Goal: Complete application form

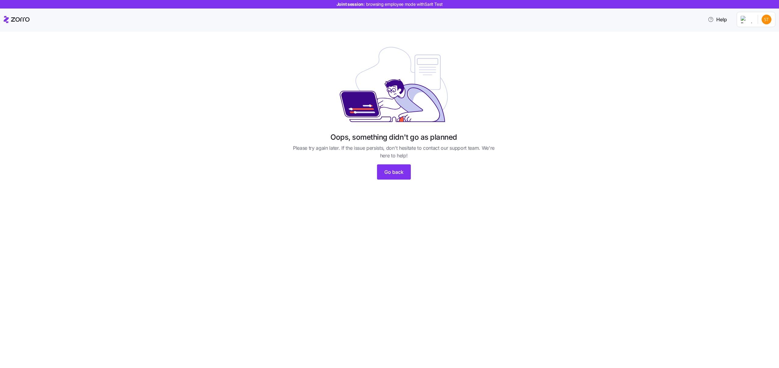
click at [702, 309] on div "Oops, something didn't go as planned Please try again later. If the issue persi…" at bounding box center [389, 200] width 779 height 337
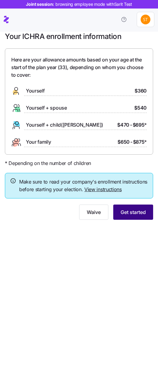
click at [128, 214] on span "Get started" at bounding box center [133, 212] width 25 height 7
click at [121, 211] on span "Get started" at bounding box center [133, 212] width 25 height 7
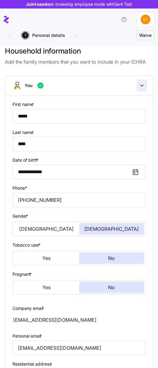
click at [142, 84] on icon "button" at bounding box center [142, 86] width 6 height 6
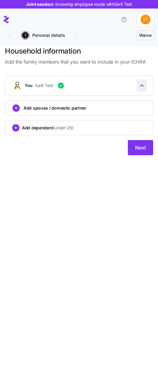
click at [142, 84] on icon "button" at bounding box center [142, 86] width 6 height 6
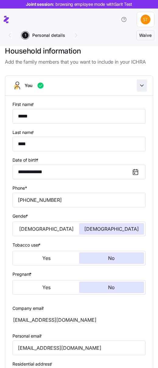
click at [142, 84] on icon "button" at bounding box center [142, 86] width 6 height 6
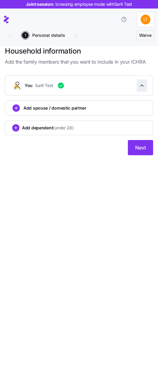
click at [142, 84] on icon "button" at bounding box center [142, 86] width 6 height 6
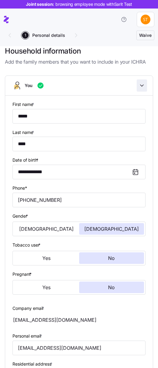
click at [142, 84] on icon "button" at bounding box center [142, 86] width 6 height 6
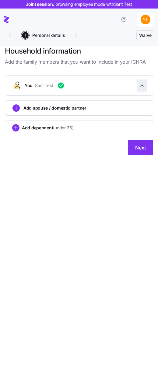
click at [142, 84] on icon "button" at bounding box center [142, 86] width 6 height 6
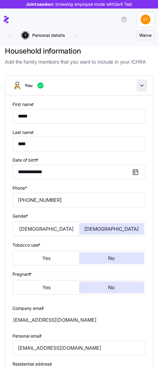
click at [142, 84] on icon "button" at bounding box center [142, 86] width 6 height 6
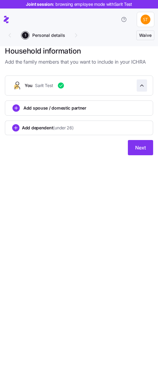
click at [142, 84] on icon "button" at bounding box center [142, 86] width 6 height 6
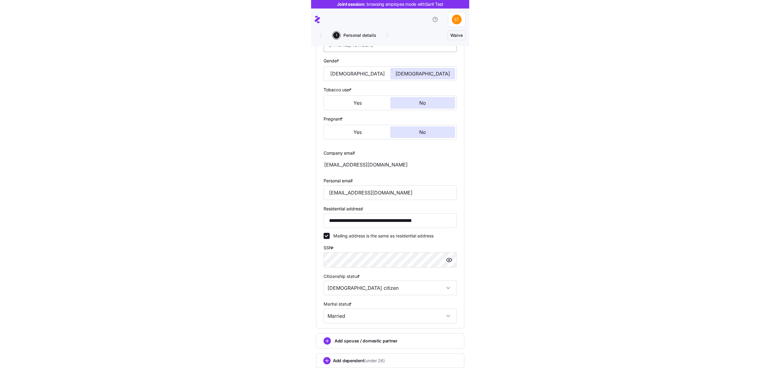
scroll to position [190, 0]
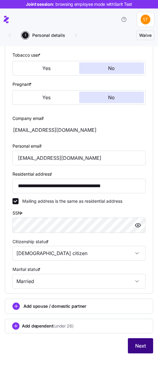
click at [137, 350] on button "Next" at bounding box center [140, 345] width 25 height 15
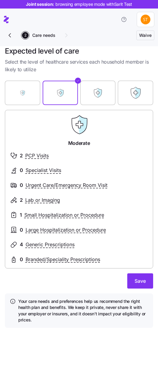
click at [66, 36] on div "Personal details 2 Care needs 3 Providers & drugs 4 Preferences 5 Medical plan …" at bounding box center [38, 35] width 69 height 12
click at [64, 35] on div "Personal details 2 Care needs 3 Providers & drugs 4 Preferences 5 Medical plan …" at bounding box center [38, 35] width 69 height 12
click at [139, 285] on button "Save" at bounding box center [140, 281] width 26 height 15
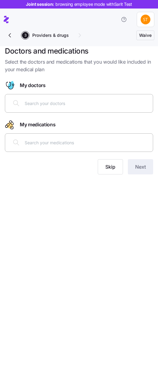
click at [11, 36] on icon "button" at bounding box center [9, 35] width 7 height 7
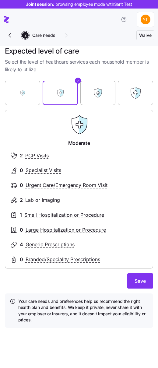
click at [24, 92] on label "Essential" at bounding box center [22, 93] width 35 height 37
click at [0, 0] on input "Essential" at bounding box center [0, 0] width 0 height 0
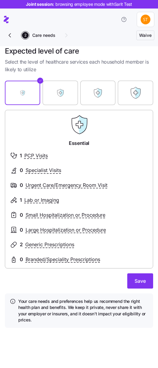
click at [57, 89] on label "Moderate" at bounding box center [60, 93] width 35 height 37
click at [0, 0] on input "Moderate" at bounding box center [0, 0] width 0 height 0
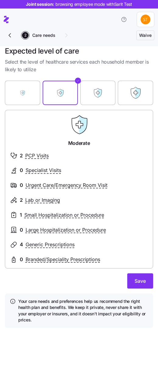
click at [113, 87] on label "Above Average" at bounding box center [97, 93] width 35 height 37
click at [0, 0] on input "Above Average" at bounding box center [0, 0] width 0 height 0
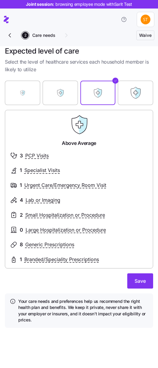
click at [131, 89] on label "Extensive" at bounding box center [135, 93] width 35 height 37
click at [0, 0] on input "Extensive" at bounding box center [0, 0] width 0 height 0
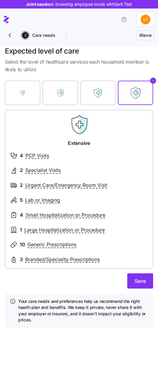
click at [101, 97] on label "Above Average" at bounding box center [97, 93] width 35 height 37
click at [0, 0] on input "Above Average" at bounding box center [0, 0] width 0 height 0
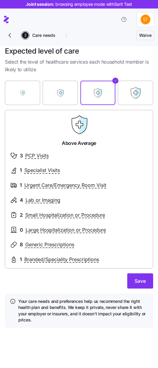
click at [50, 97] on label "Moderate" at bounding box center [60, 93] width 35 height 37
click at [0, 0] on input "Moderate" at bounding box center [0, 0] width 0 height 0
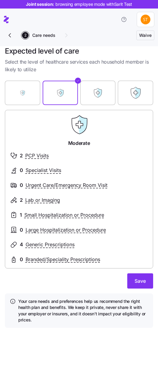
click at [7, 99] on label "Essential" at bounding box center [22, 93] width 35 height 37
click at [0, 0] on input "Essential" at bounding box center [0, 0] width 0 height 0
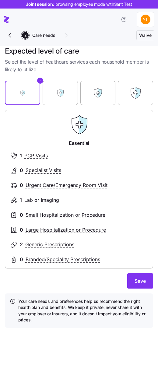
click at [155, 33] on header "Joint session: browsing employee mode with [PERSON_NAME]" at bounding box center [79, 21] width 158 height 43
click at [149, 35] on span "Waive" at bounding box center [145, 35] width 12 height 6
